Goal: Navigation & Orientation: Find specific page/section

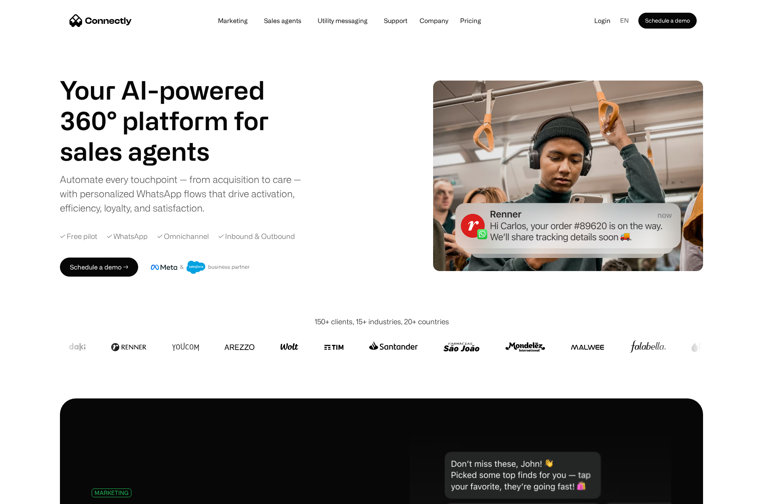
click at [618, 19] on div "en" at bounding box center [627, 21] width 21 height 12
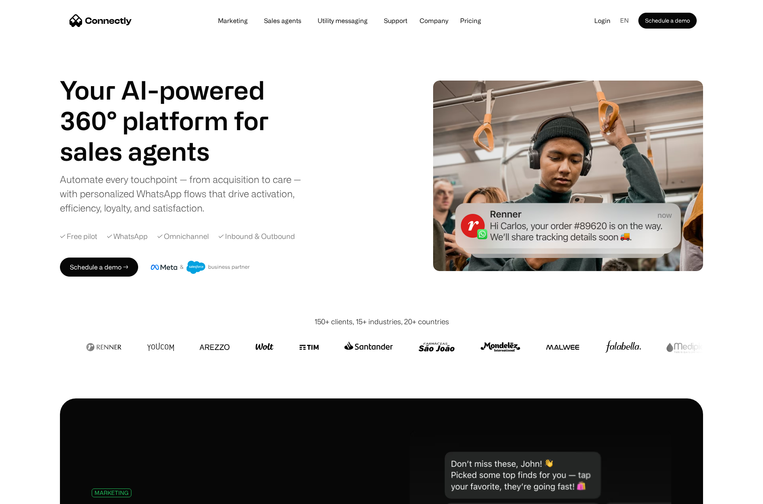
click at [620, 25] on div "en" at bounding box center [624, 21] width 9 height 12
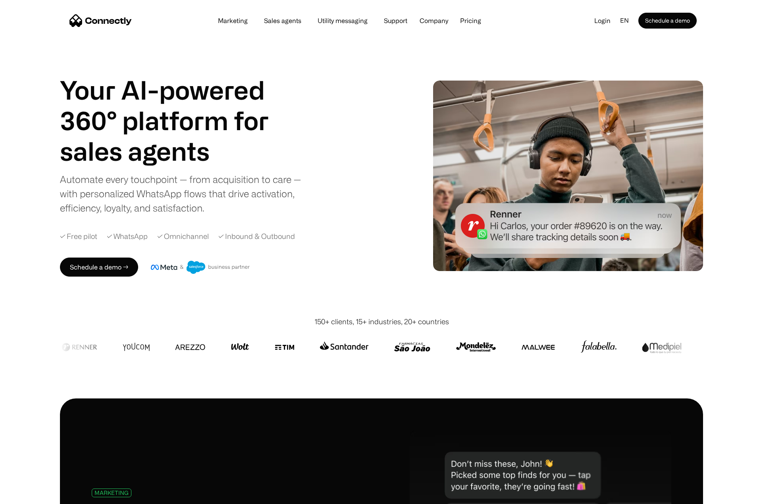
click at [623, 38] on div "Your AI-powered 360° platform for sales agents support utility sales agents Aut…" at bounding box center [381, 175] width 643 height 281
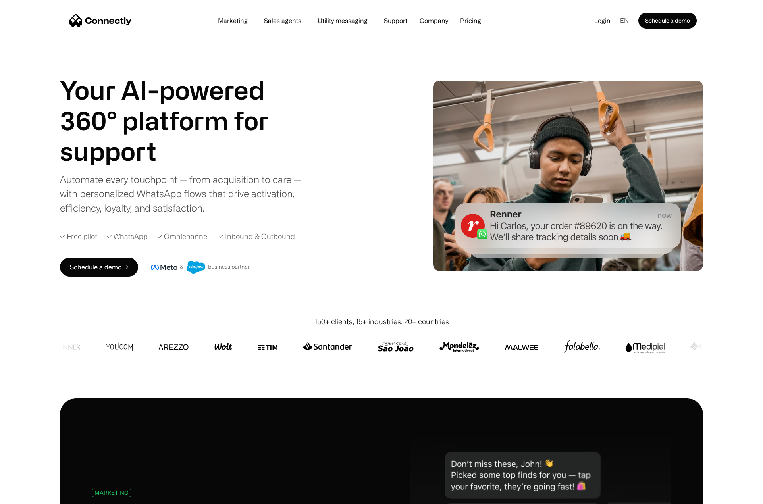
click at [622, 22] on div "en" at bounding box center [624, 21] width 9 height 12
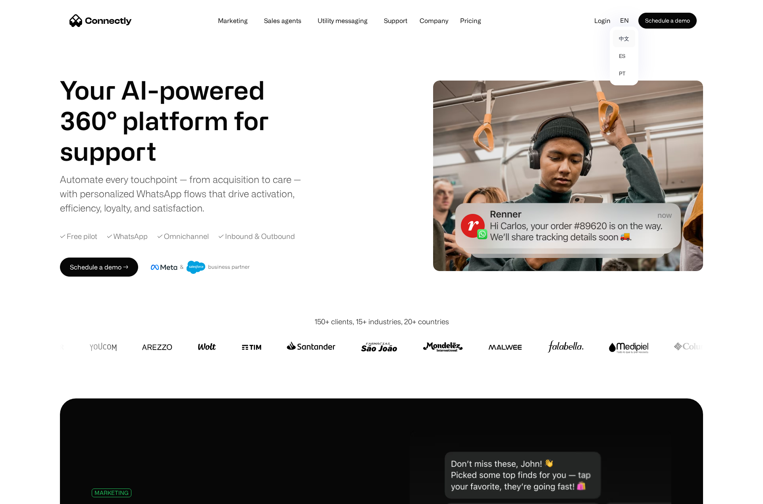
click at [625, 17] on div "en" at bounding box center [624, 21] width 9 height 12
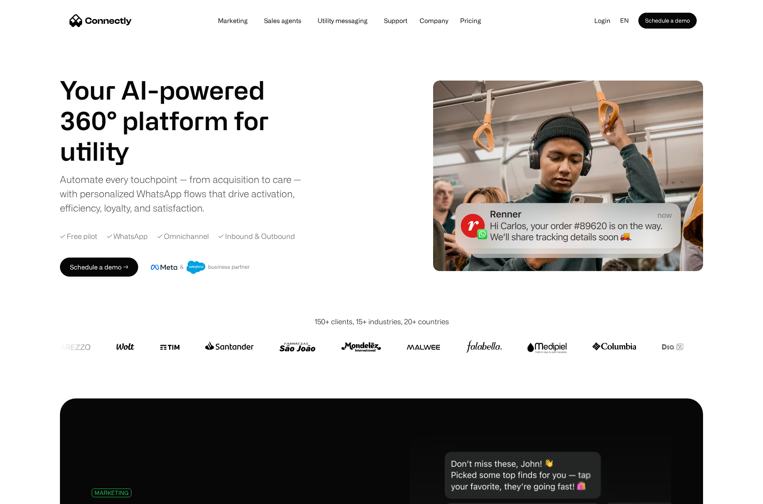
click at [624, 38] on div "Your AI-powered 360° platform for sales agents support utility sales agents Sli…" at bounding box center [381, 175] width 643 height 281
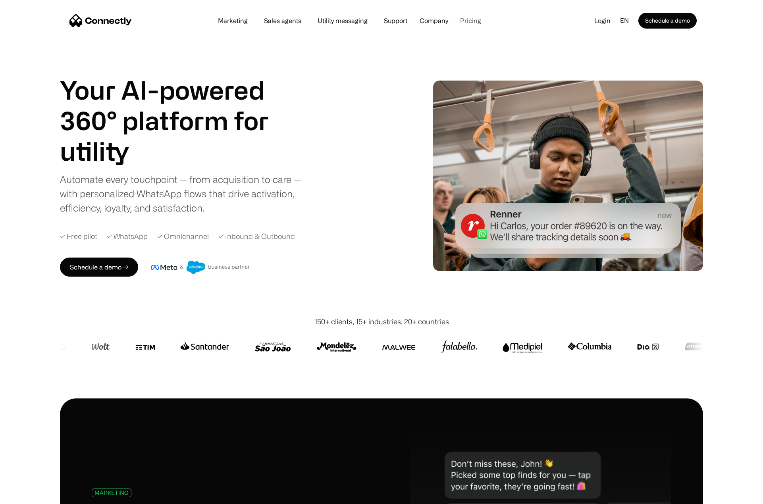
click at [466, 17] on link "Pricing" at bounding box center [471, 20] width 34 height 6
